Goal: Information Seeking & Learning: Learn about a topic

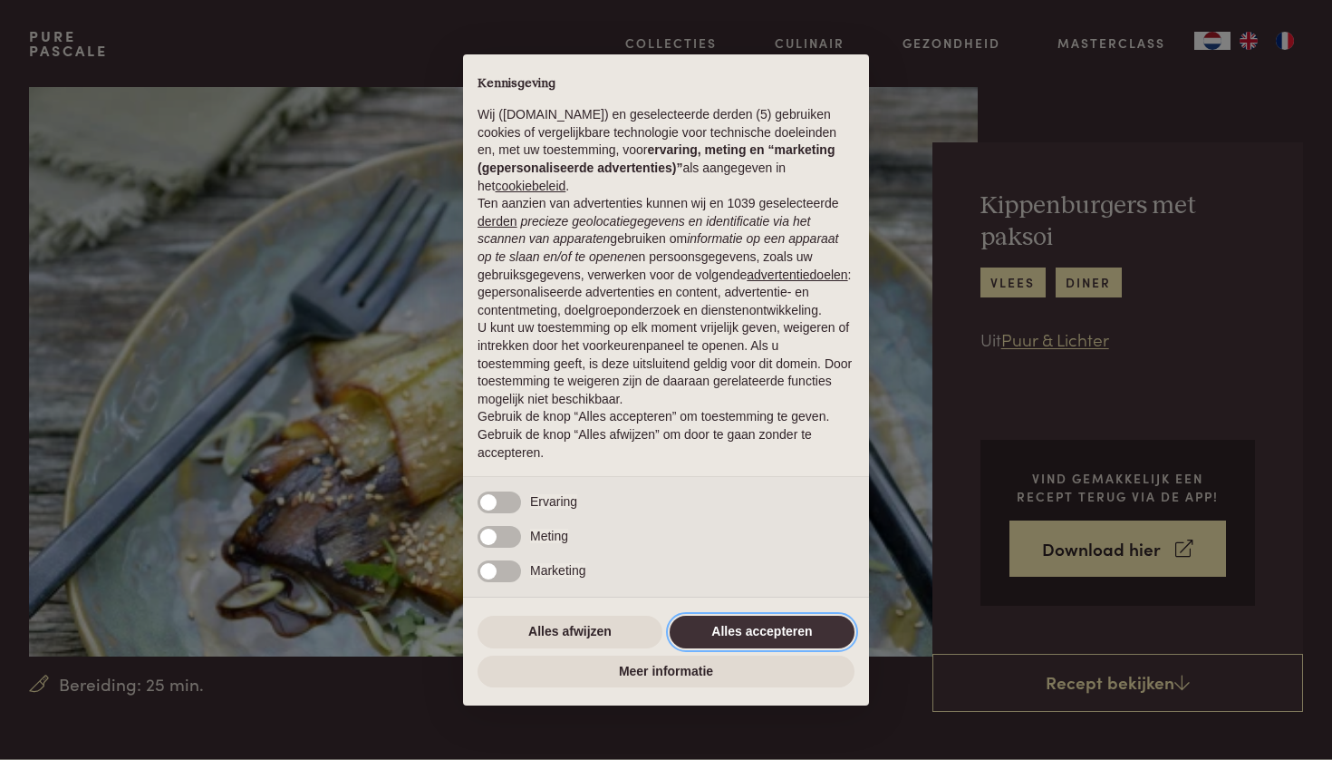
click at [758, 637] on button "Alles accepteren" at bounding box center [762, 631] width 185 height 33
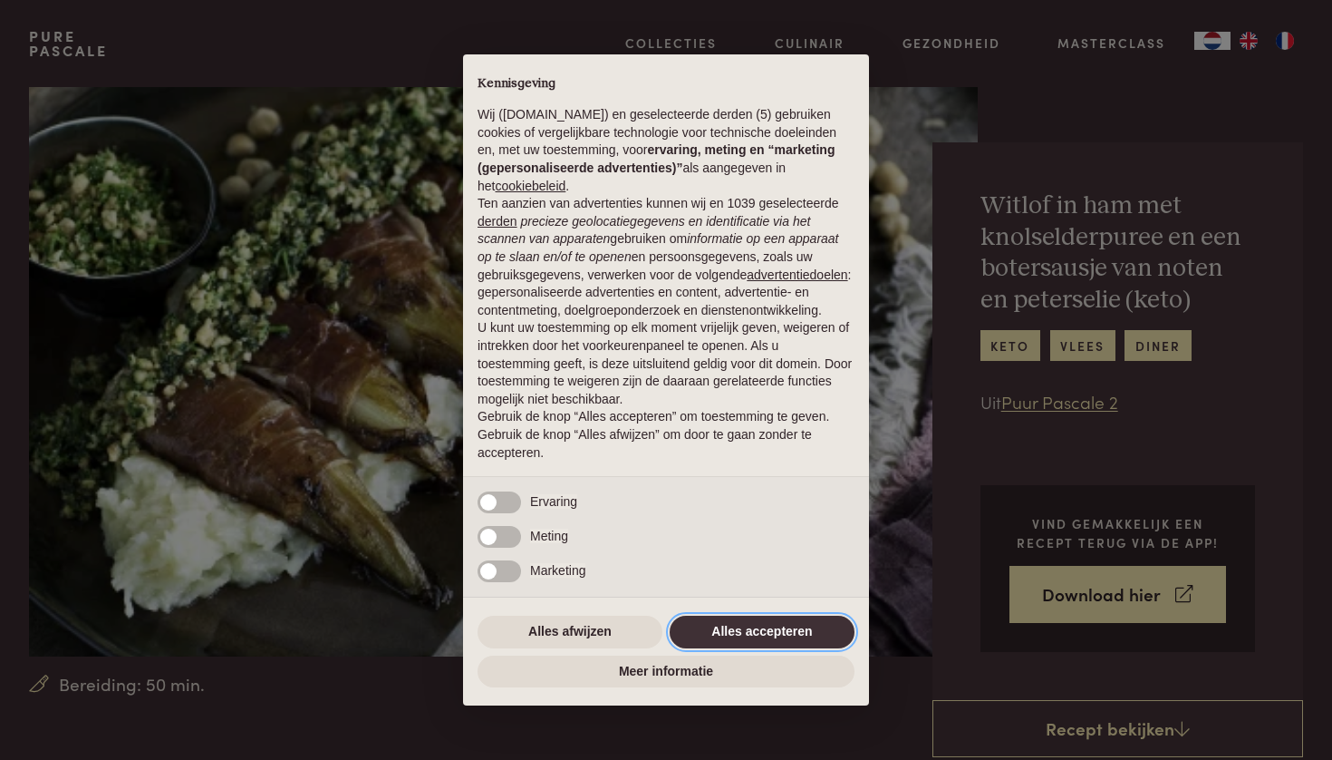
click at [747, 625] on button "Alles accepteren" at bounding box center [762, 631] width 185 height 33
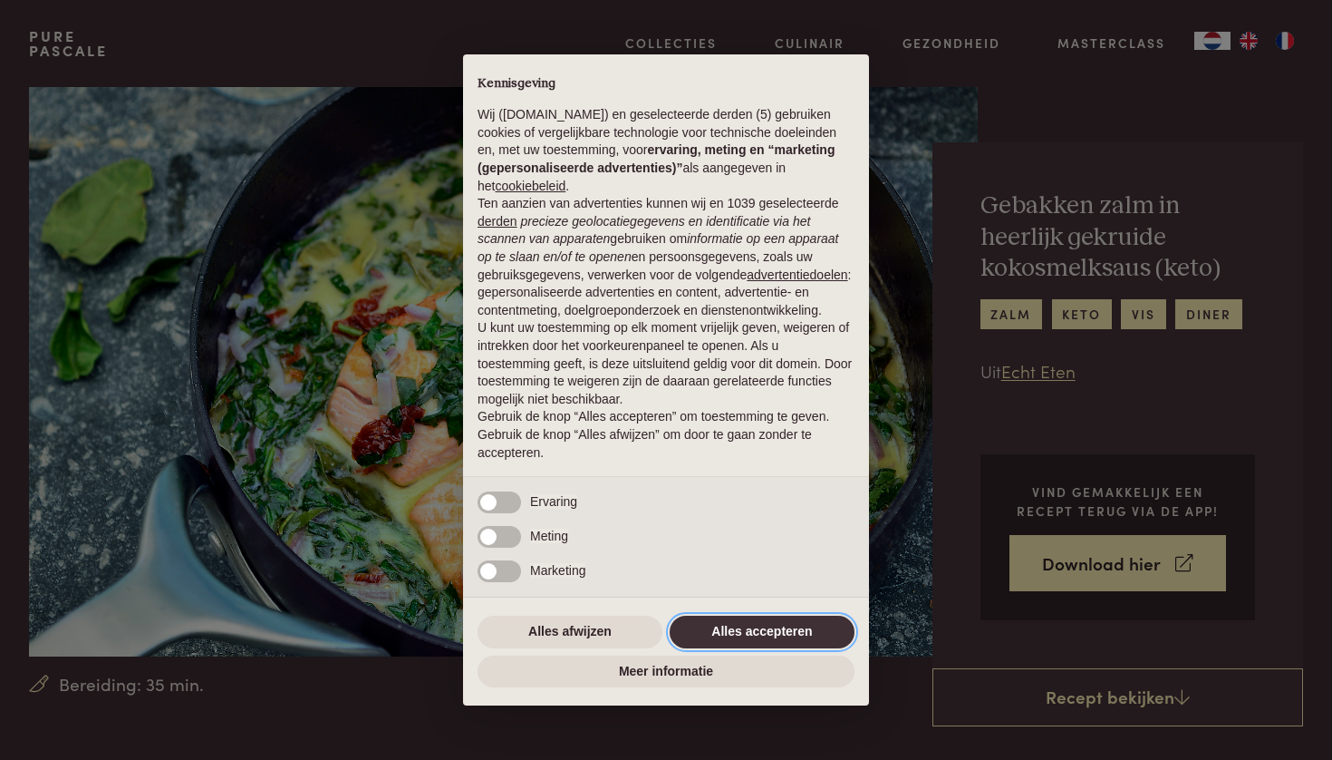
click at [723, 631] on button "Alles accepteren" at bounding box center [762, 631] width 185 height 33
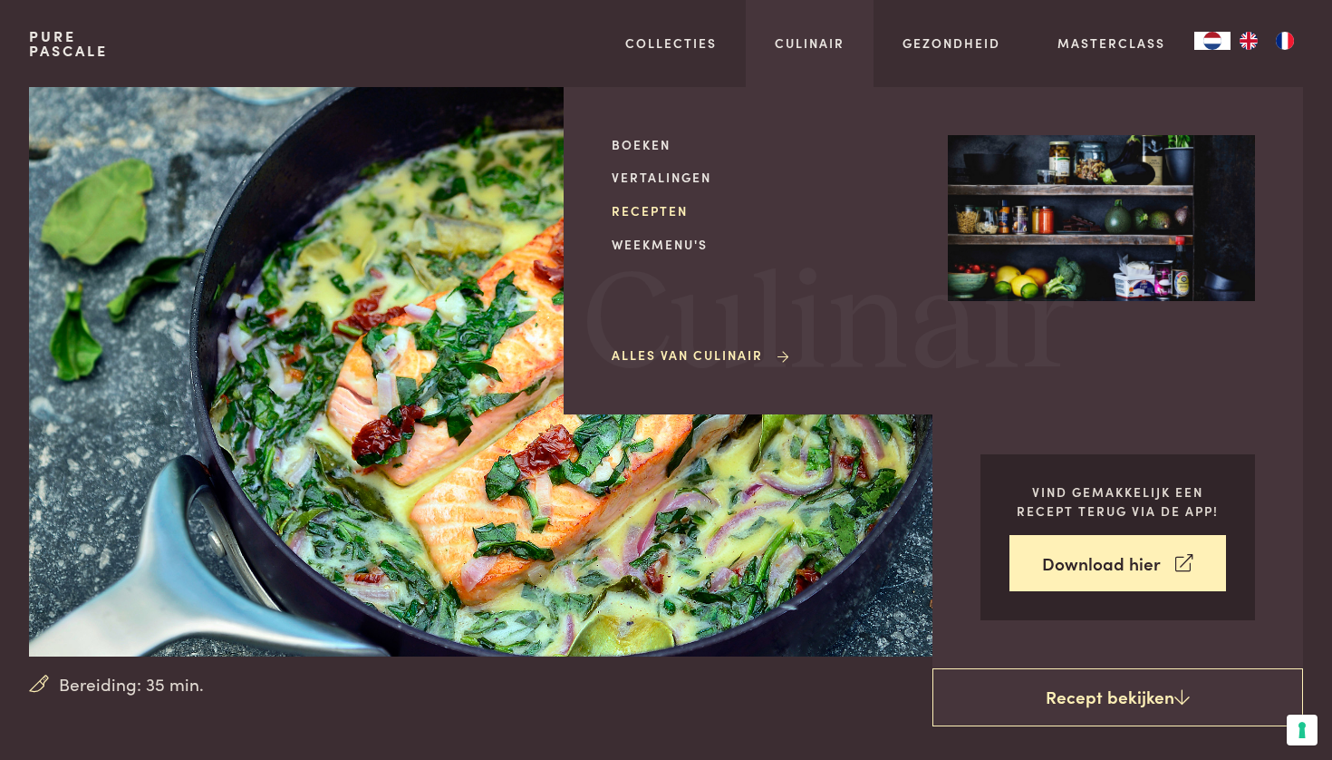
click at [654, 203] on link "Recepten" at bounding box center [765, 210] width 307 height 19
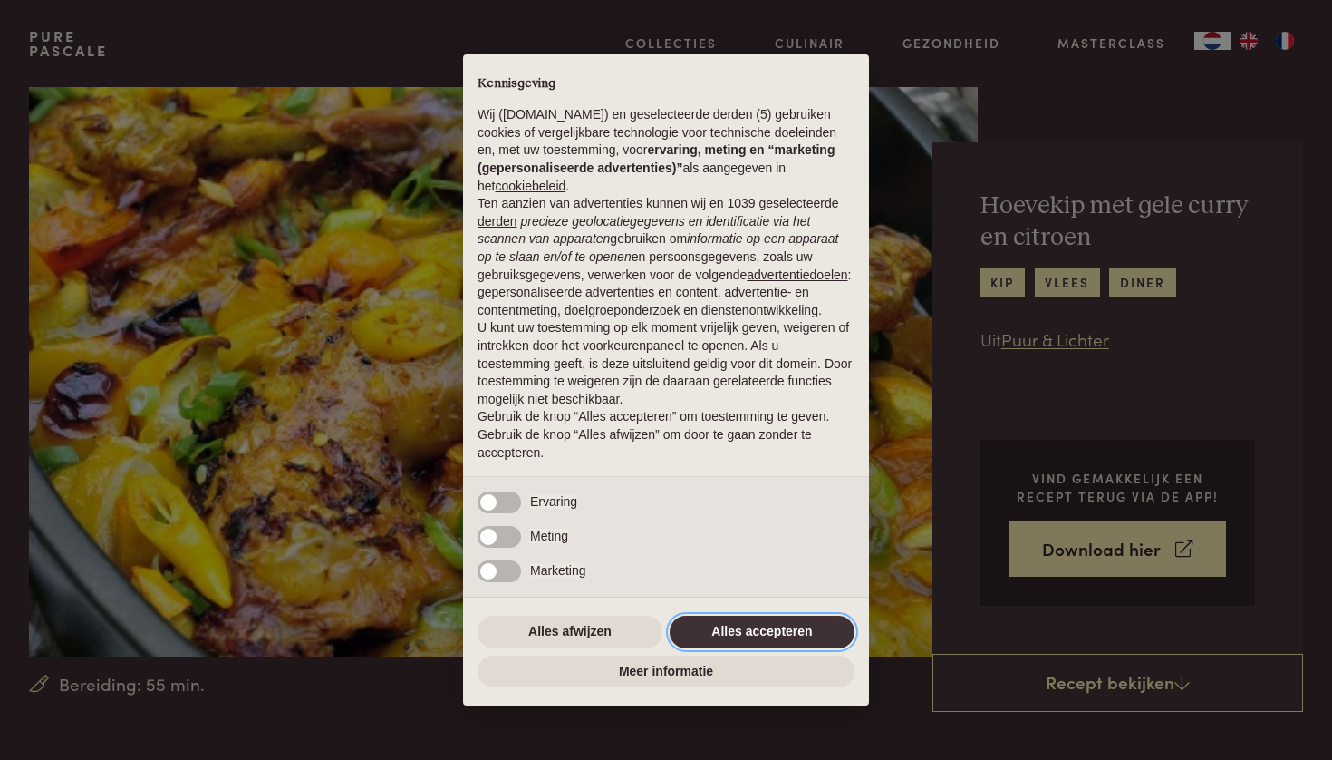
click at [712, 639] on button "Alles accepteren" at bounding box center [762, 631] width 185 height 33
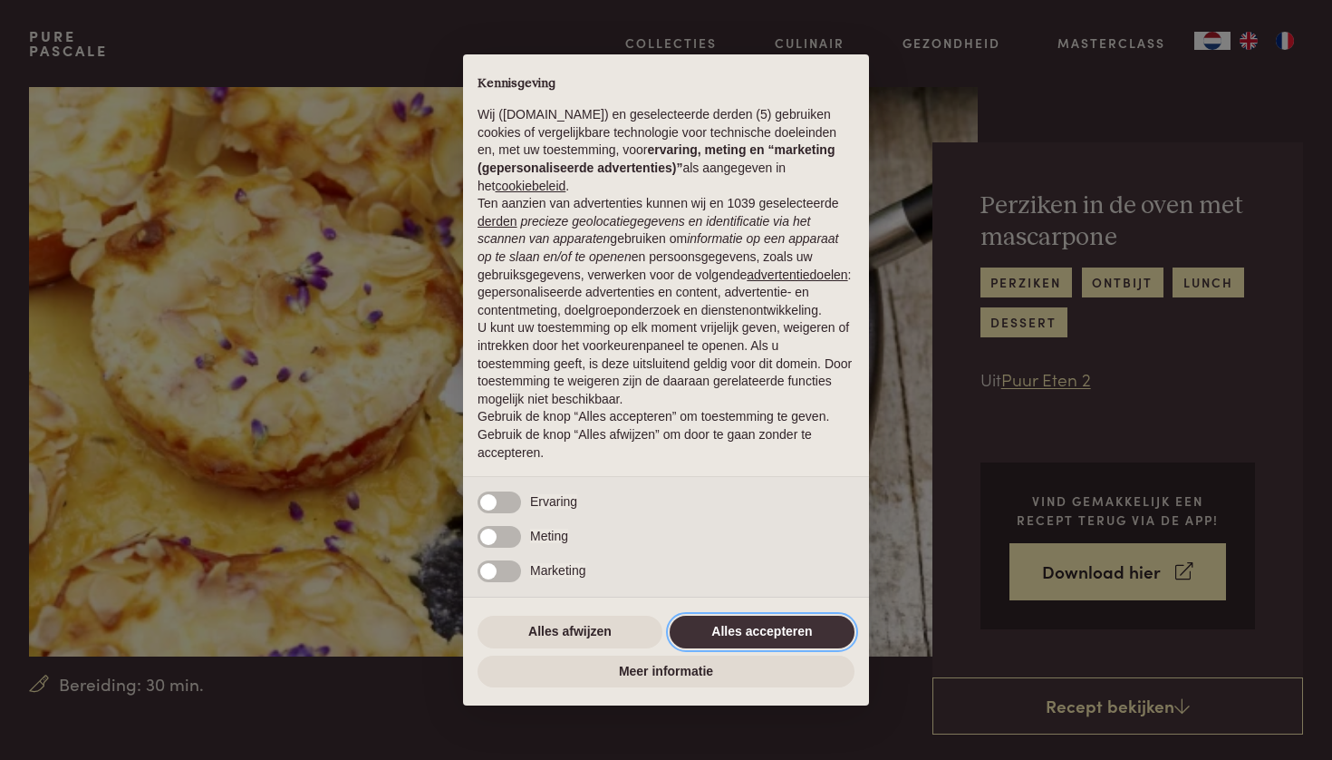
click at [721, 636] on button "Alles accepteren" at bounding box center [762, 631] width 185 height 33
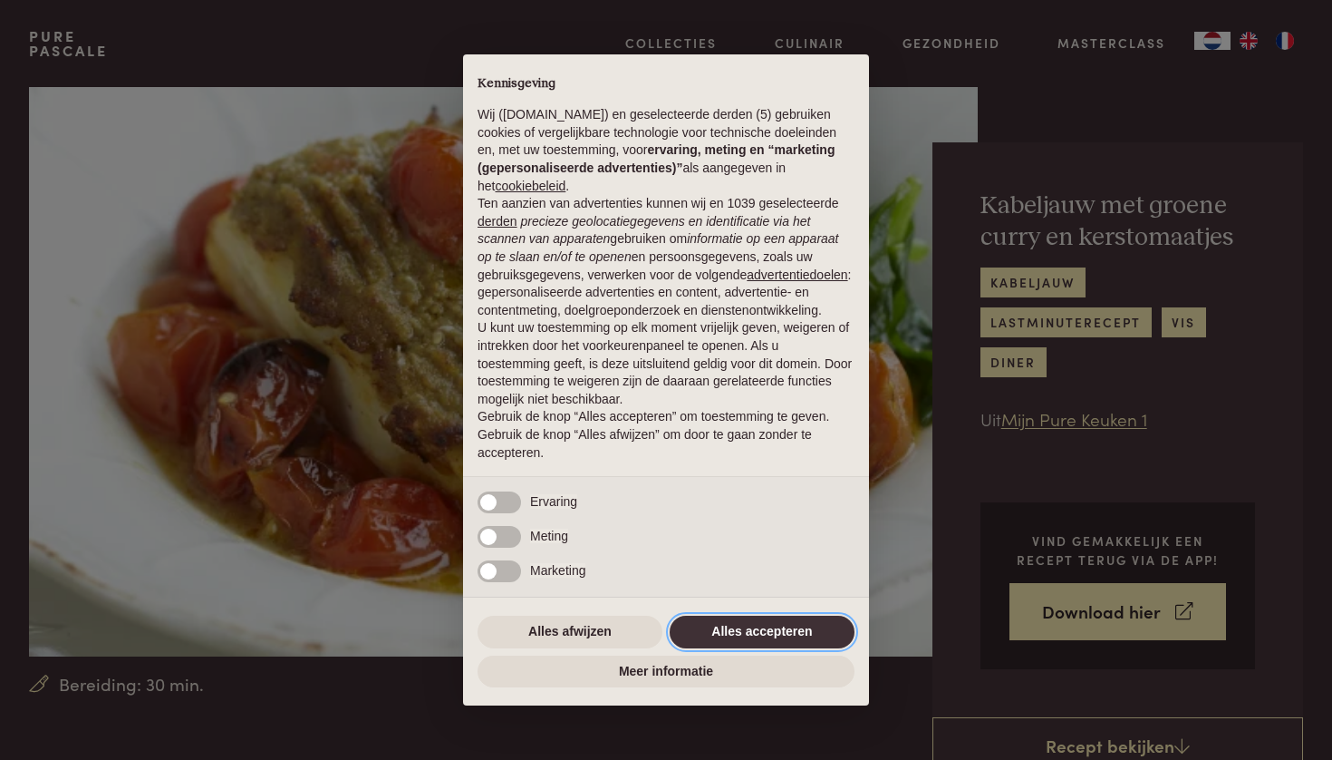
click at [715, 625] on button "Alles accepteren" at bounding box center [762, 631] width 185 height 33
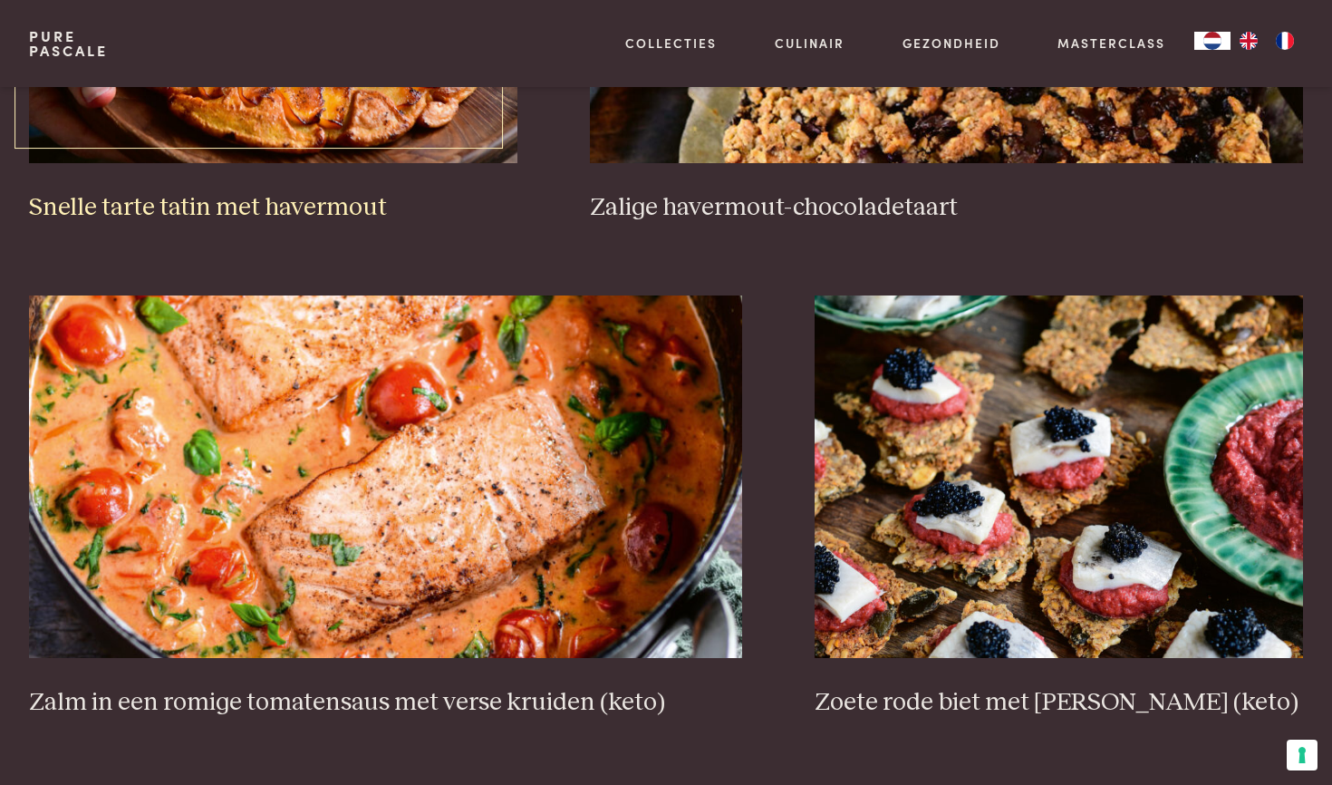
scroll to position [3296, 0]
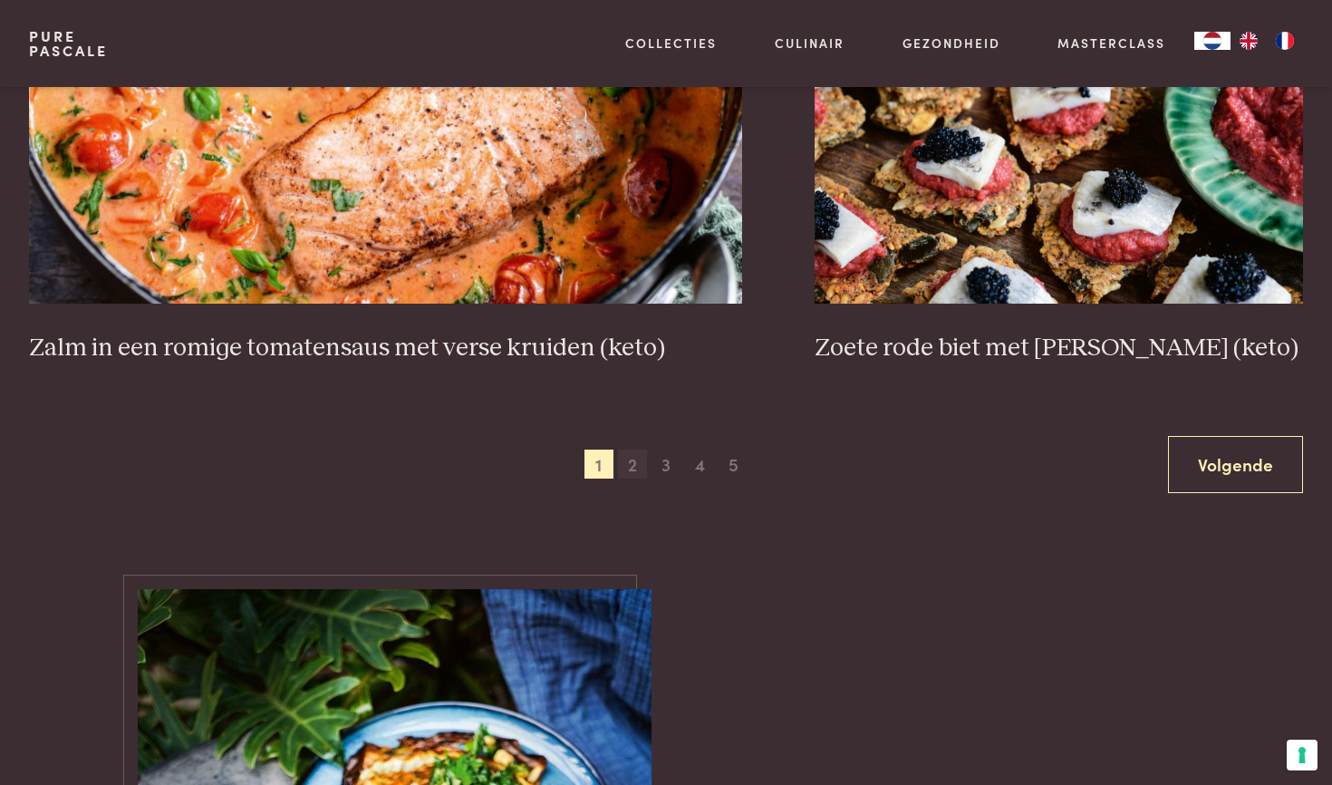
click at [637, 456] on span "2" at bounding box center [632, 464] width 29 height 29
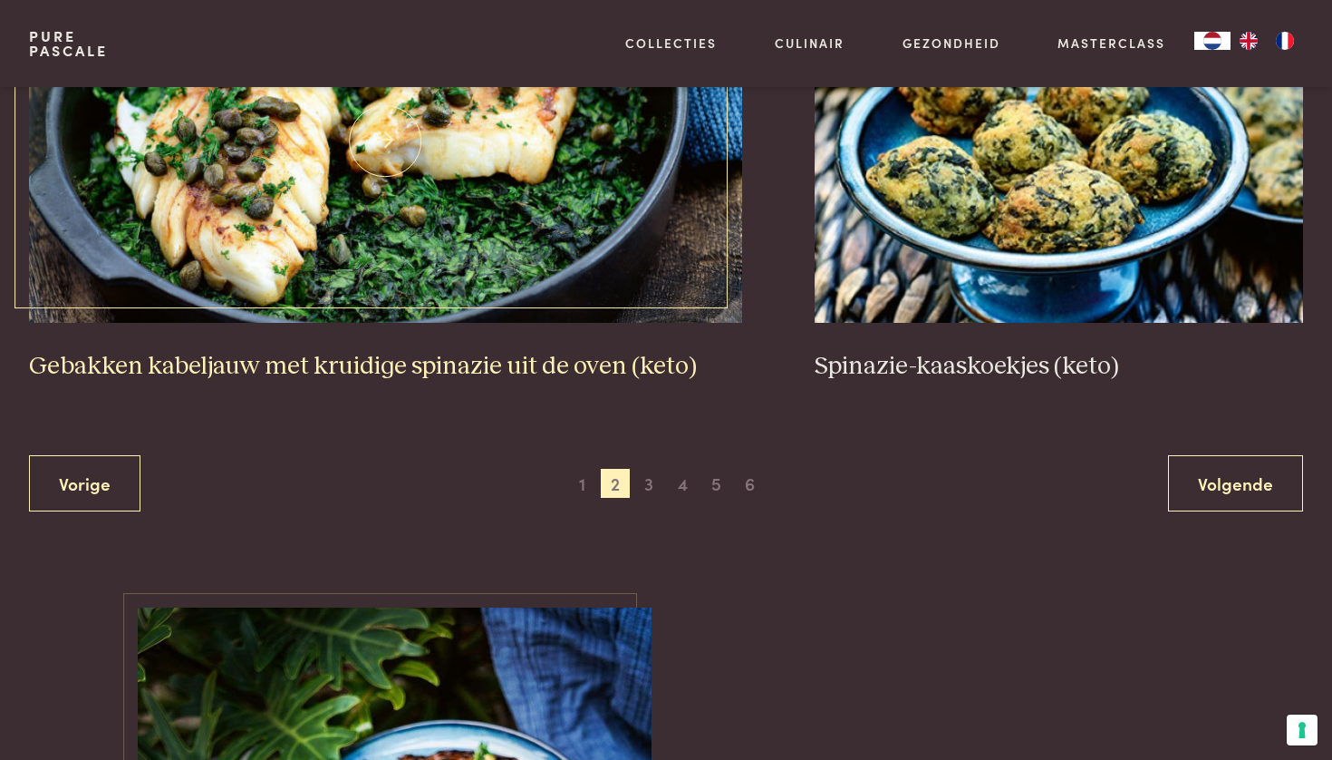
scroll to position [3511, 0]
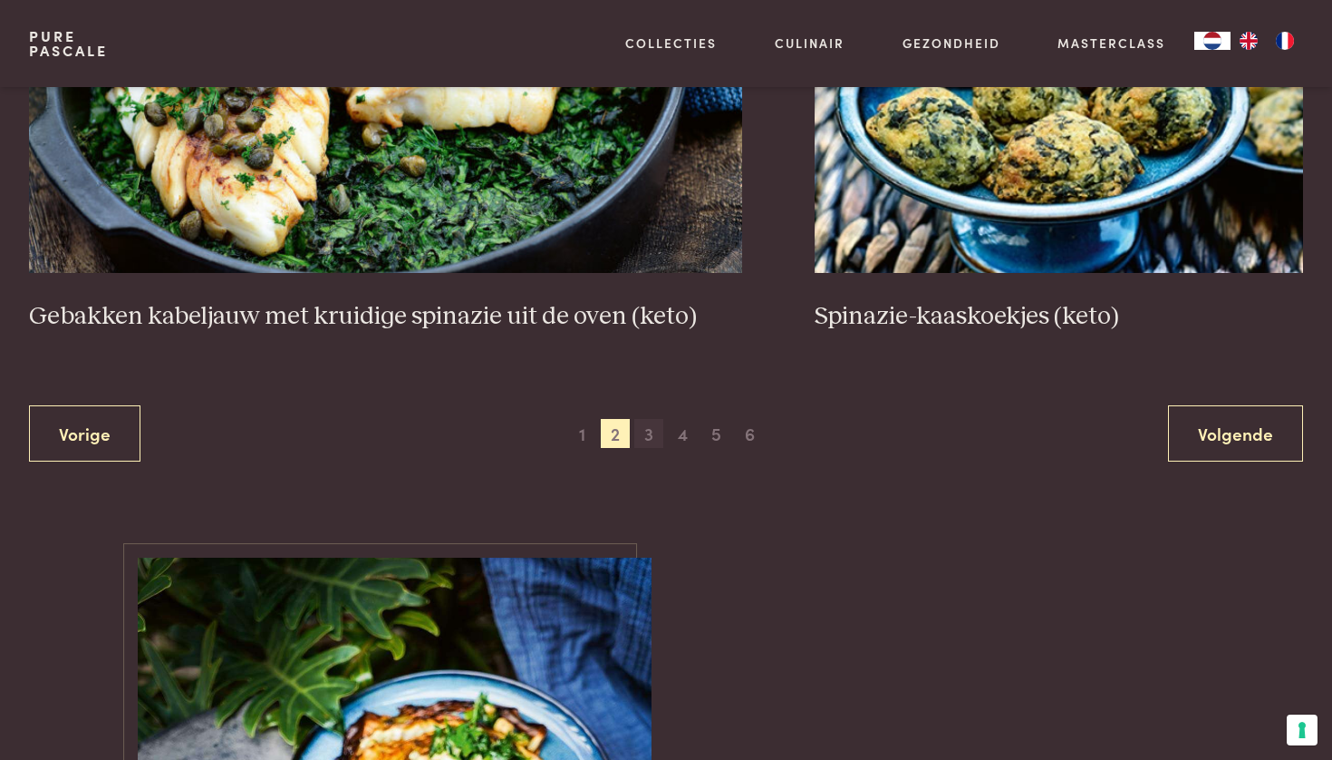
click at [644, 419] on span "3" at bounding box center [648, 433] width 29 height 29
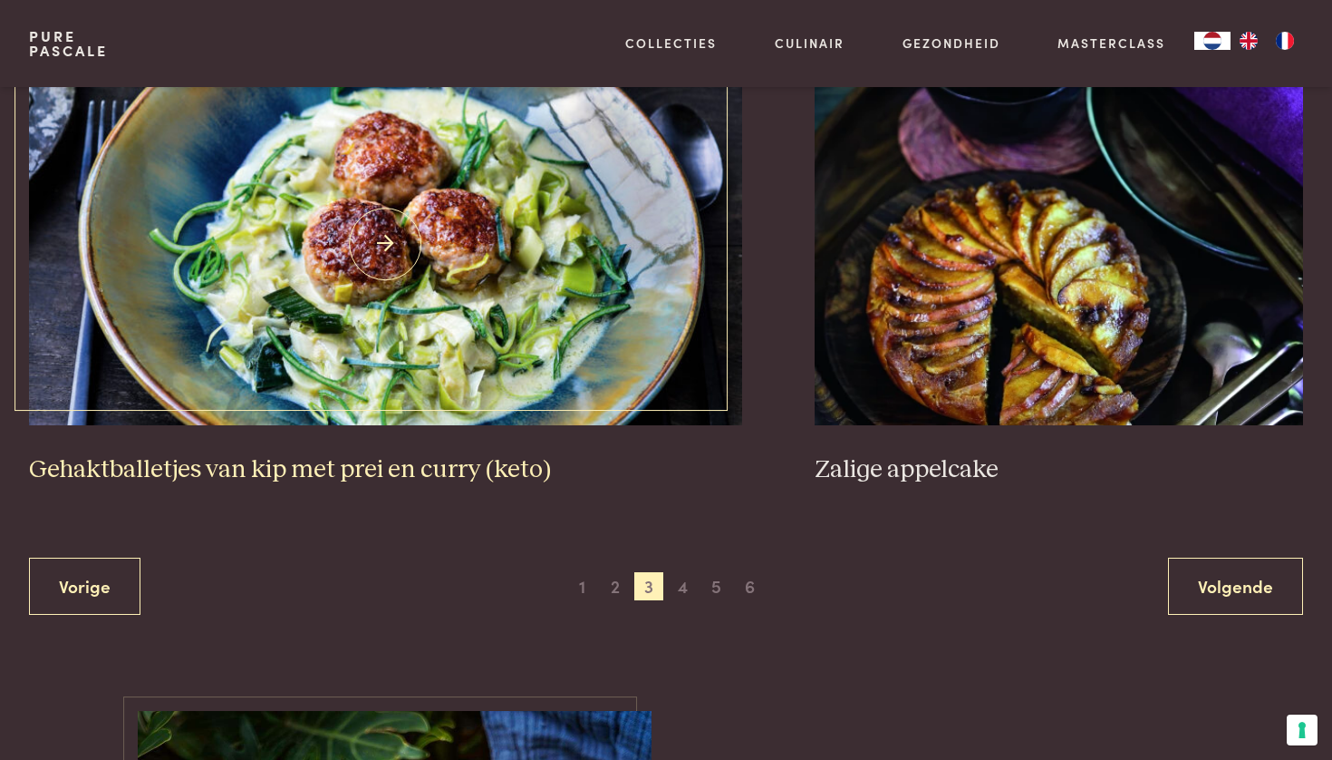
scroll to position [3390, 0]
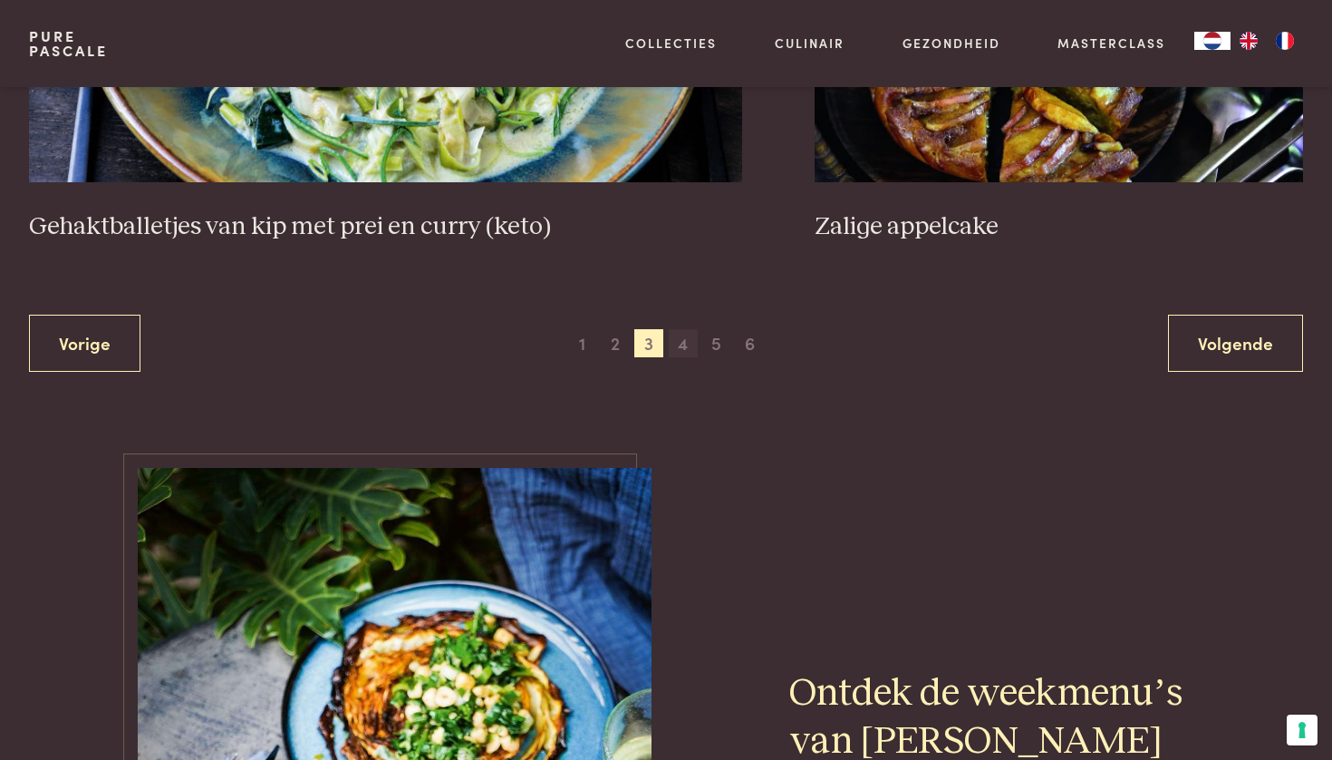
click at [690, 334] on span "4" at bounding box center [683, 343] width 29 height 29
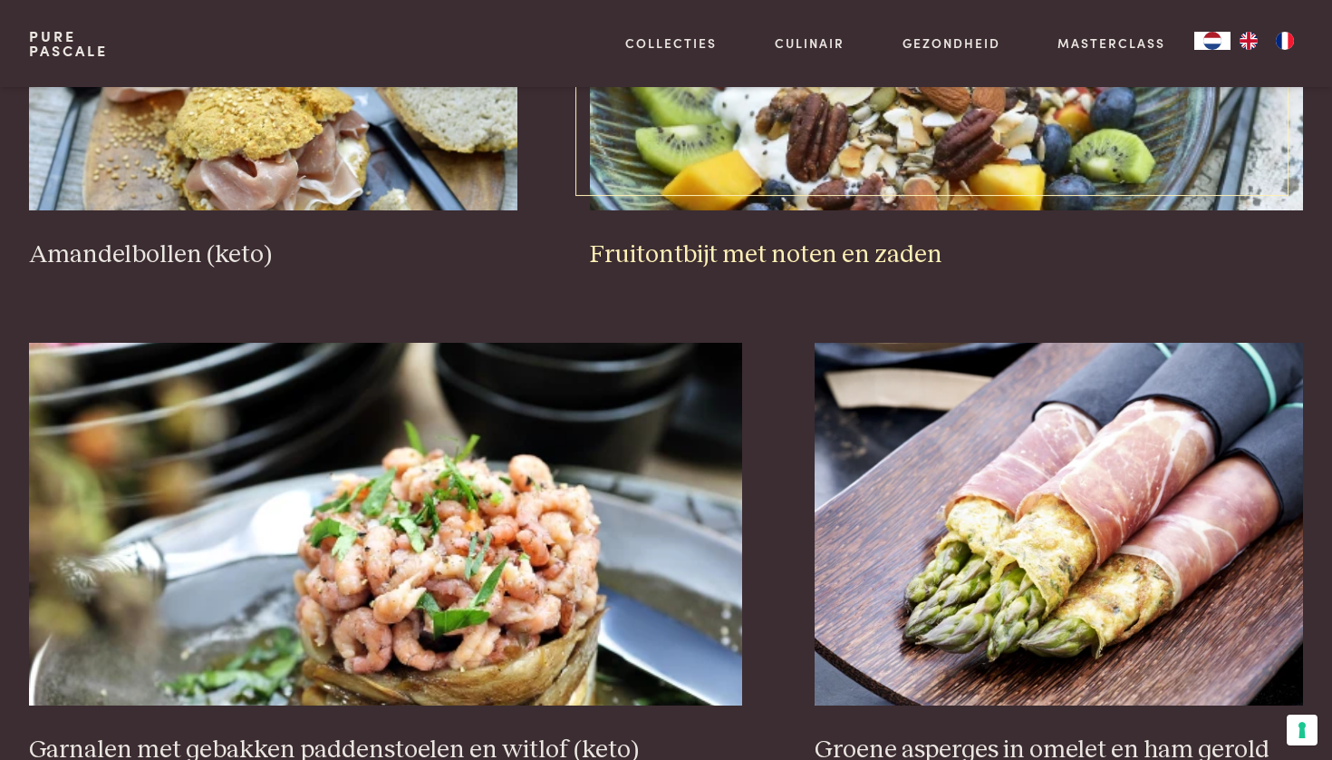
scroll to position [3288, 0]
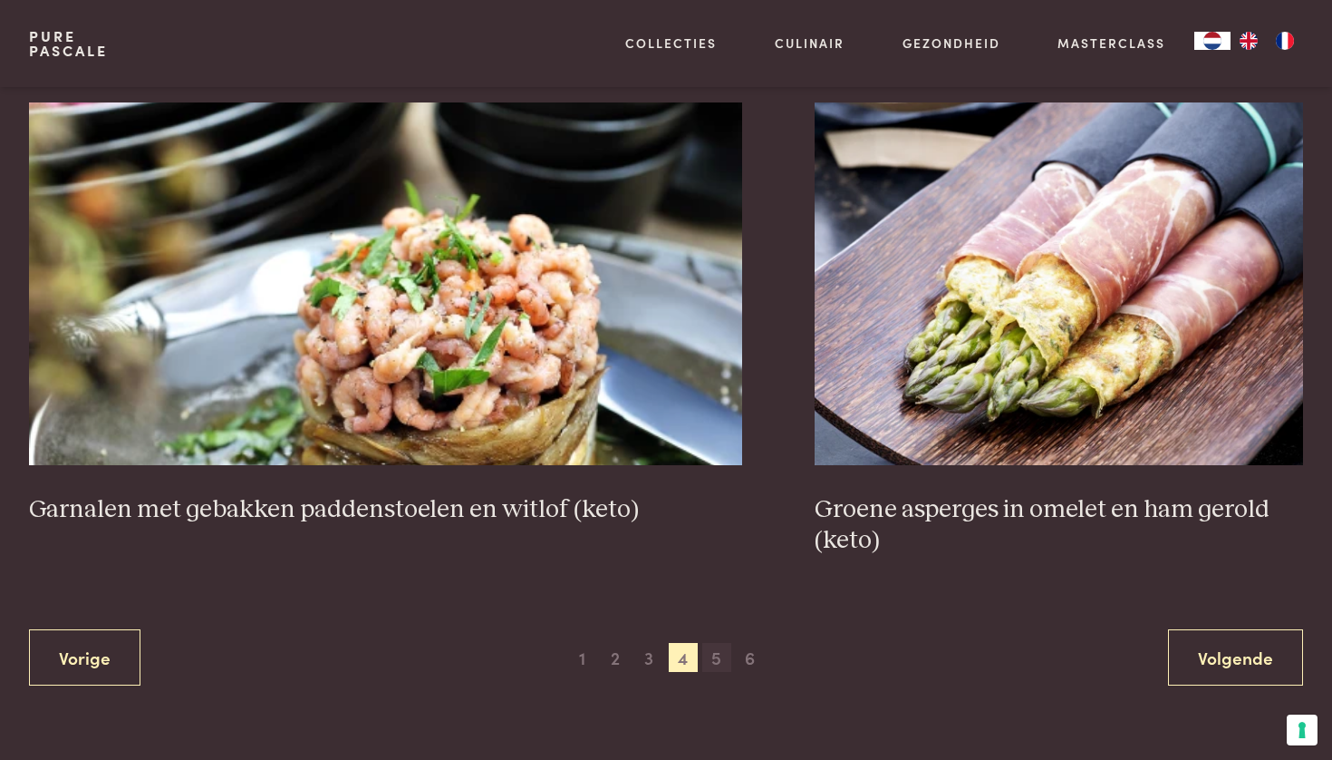
click at [708, 652] on span "5" at bounding box center [716, 657] width 29 height 29
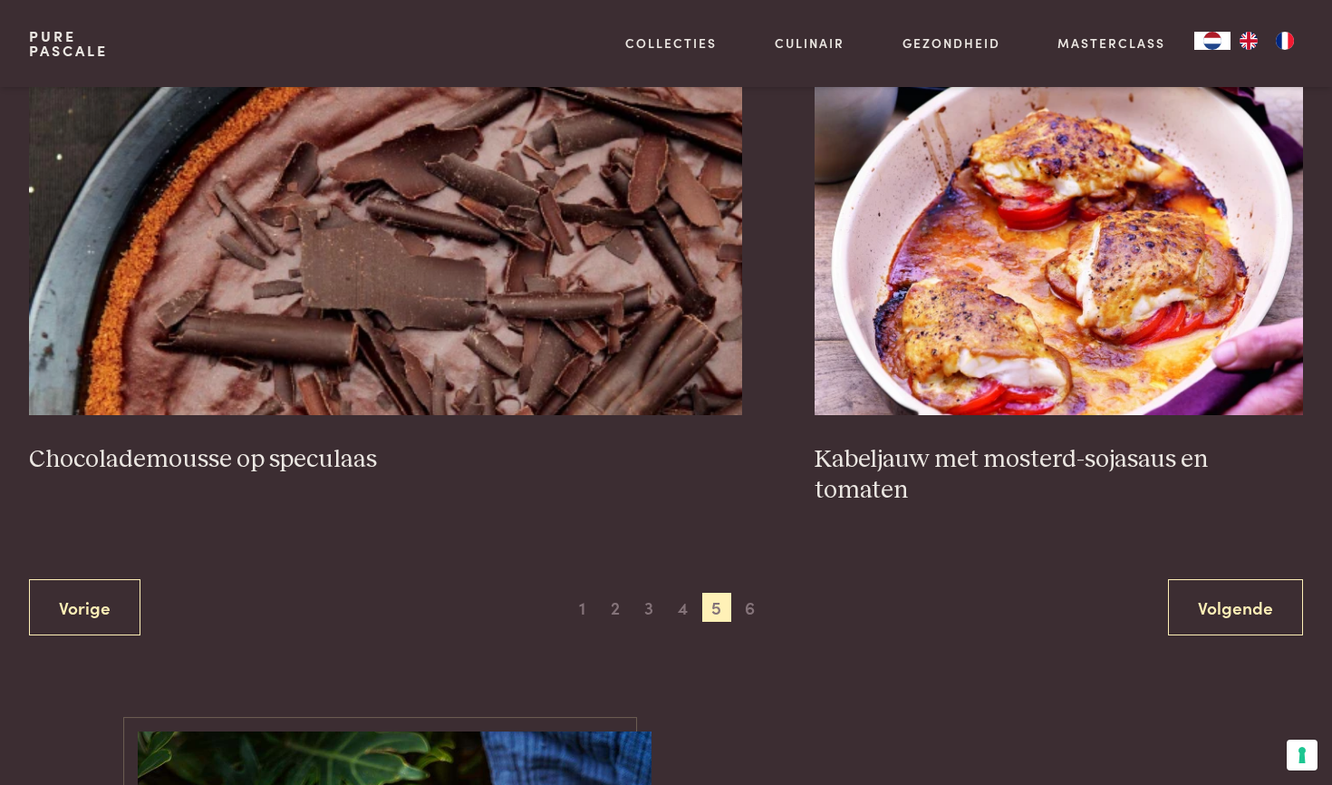
scroll to position [3369, 0]
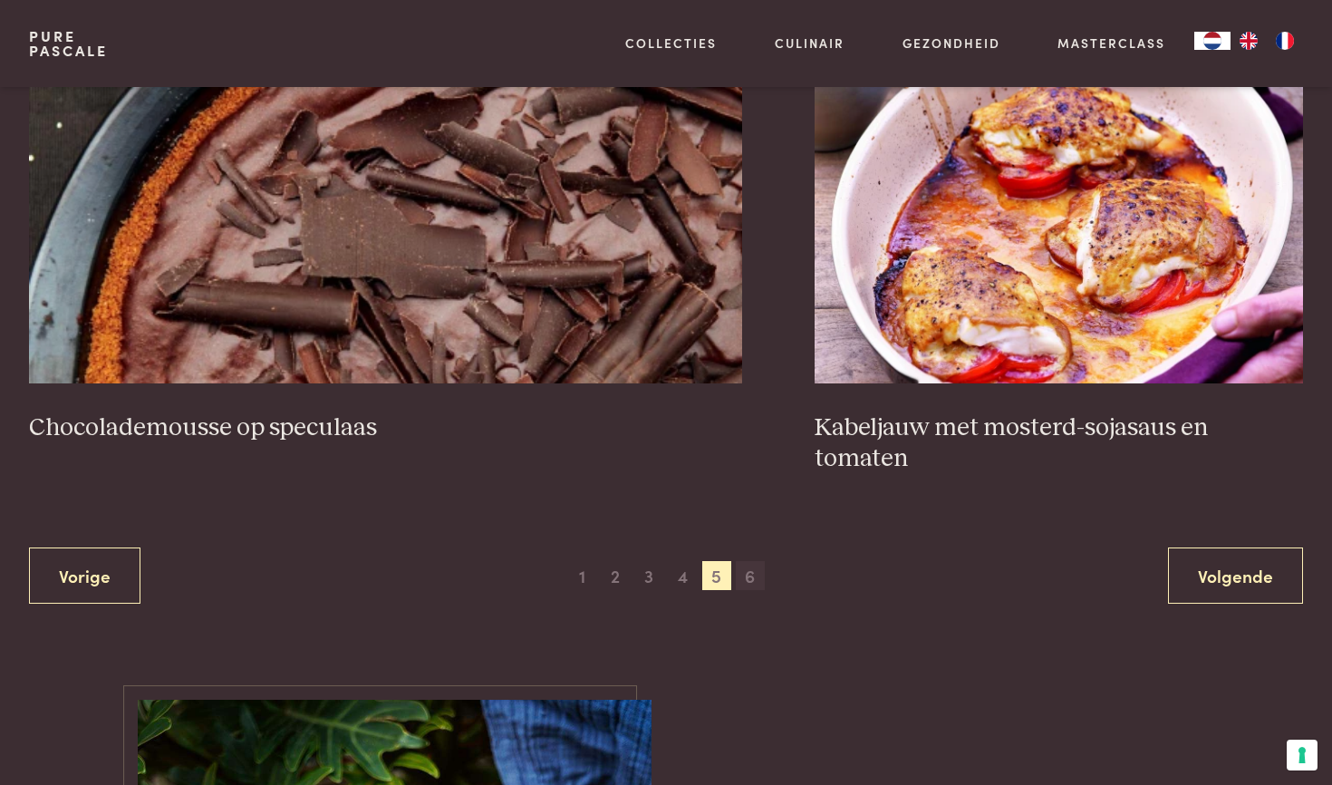
click at [741, 561] on span "6" at bounding box center [750, 575] width 29 height 29
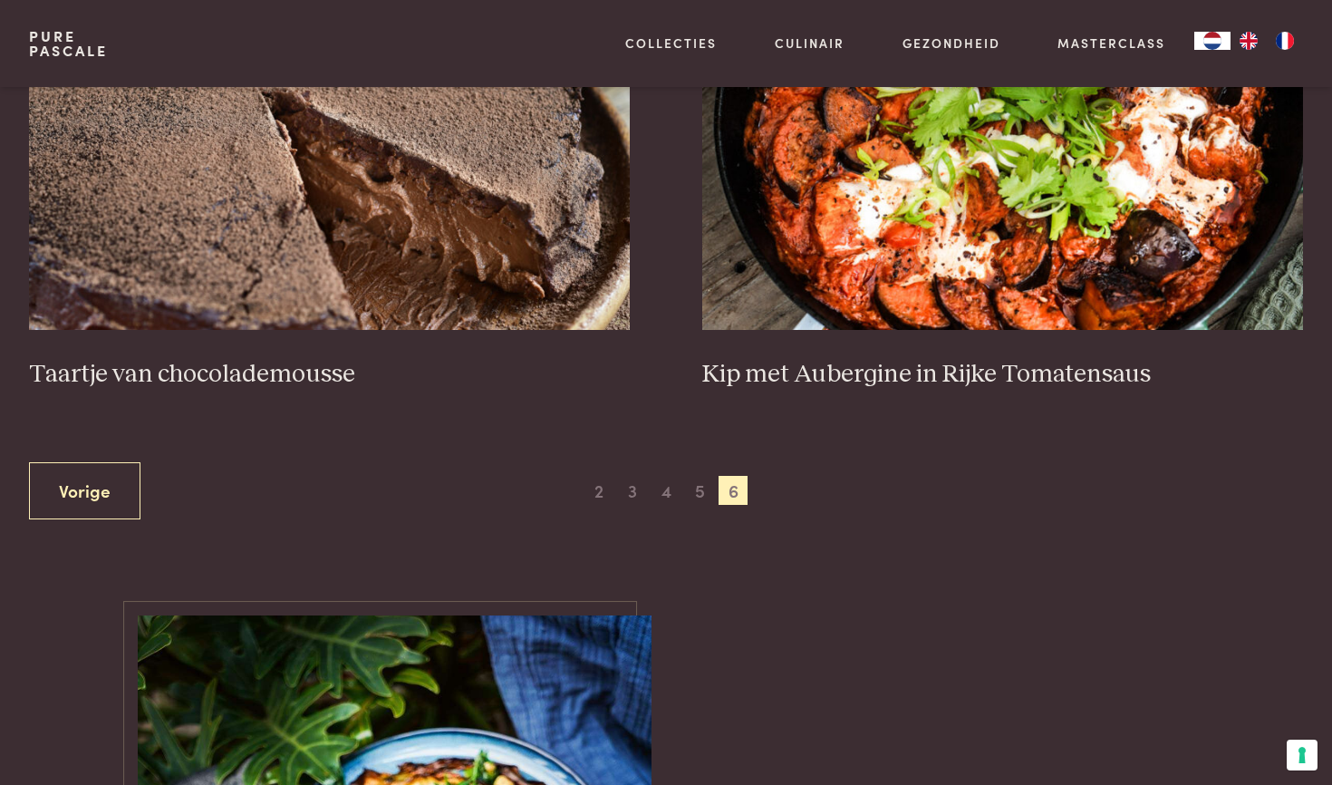
scroll to position [828, 0]
